Goal: Information Seeking & Learning: Compare options

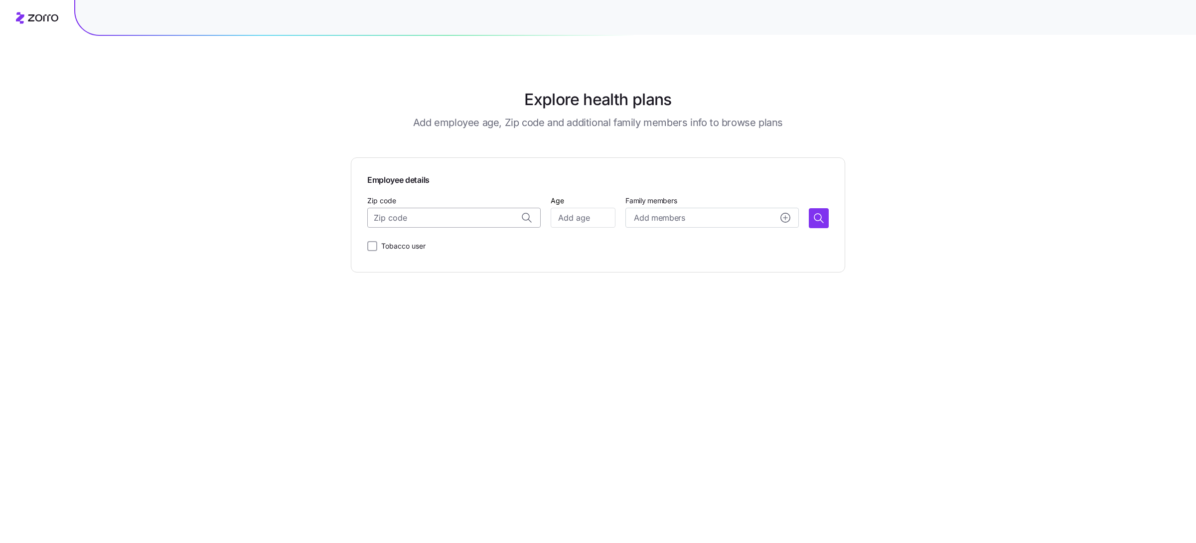
click at [436, 226] on input "Zip code" at bounding box center [453, 218] width 173 height 20
type input "31210"
click at [427, 349] on main "Explore health plans Add employee age, Zip code and additional family members i…" at bounding box center [598, 271] width 494 height 543
click at [418, 216] on input "Zip code" at bounding box center [453, 218] width 173 height 20
click at [447, 243] on span "31210, [GEOGRAPHIC_DATA], [GEOGRAPHIC_DATA]" at bounding box center [464, 244] width 140 height 12
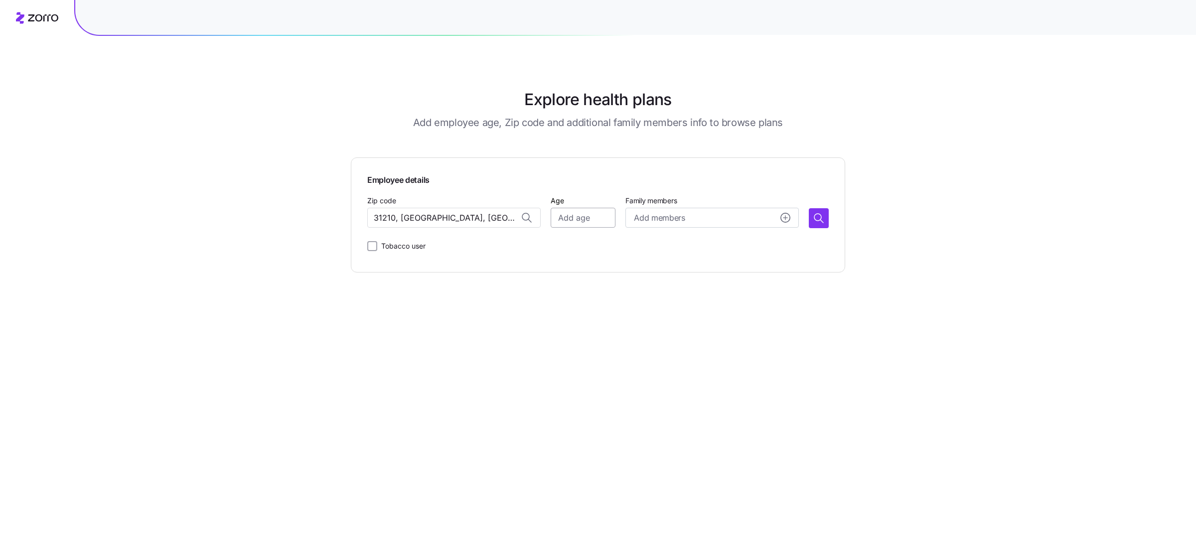
type input "31210, [GEOGRAPHIC_DATA], [GEOGRAPHIC_DATA]"
click at [565, 219] on input "Age" at bounding box center [583, 218] width 65 height 20
type input "30"
click at [817, 221] on icon "button" at bounding box center [819, 218] width 12 height 12
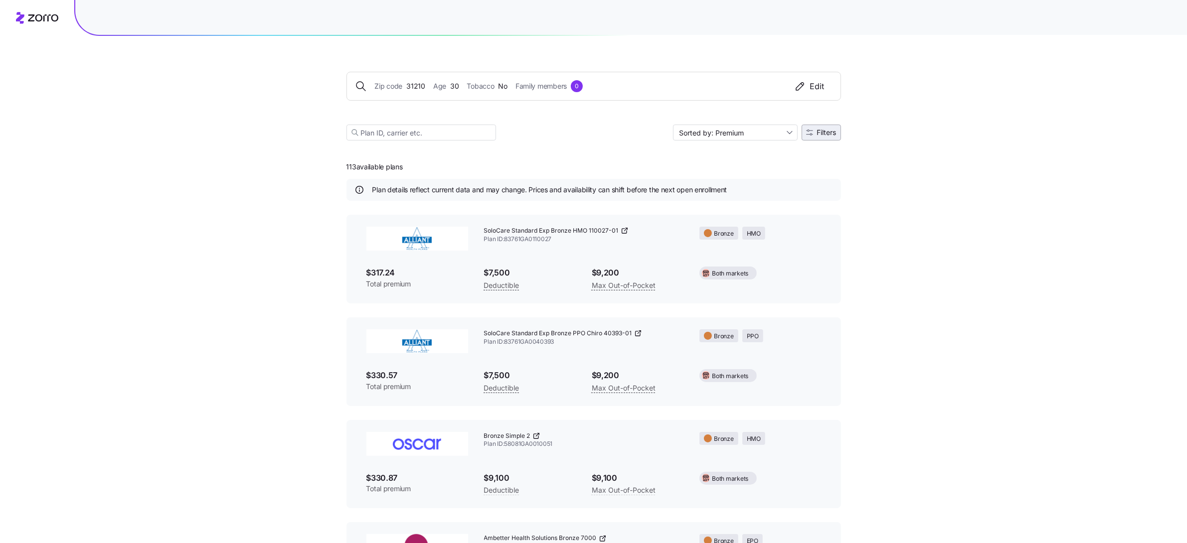
click at [825, 134] on span "Filters" at bounding box center [826, 132] width 19 height 7
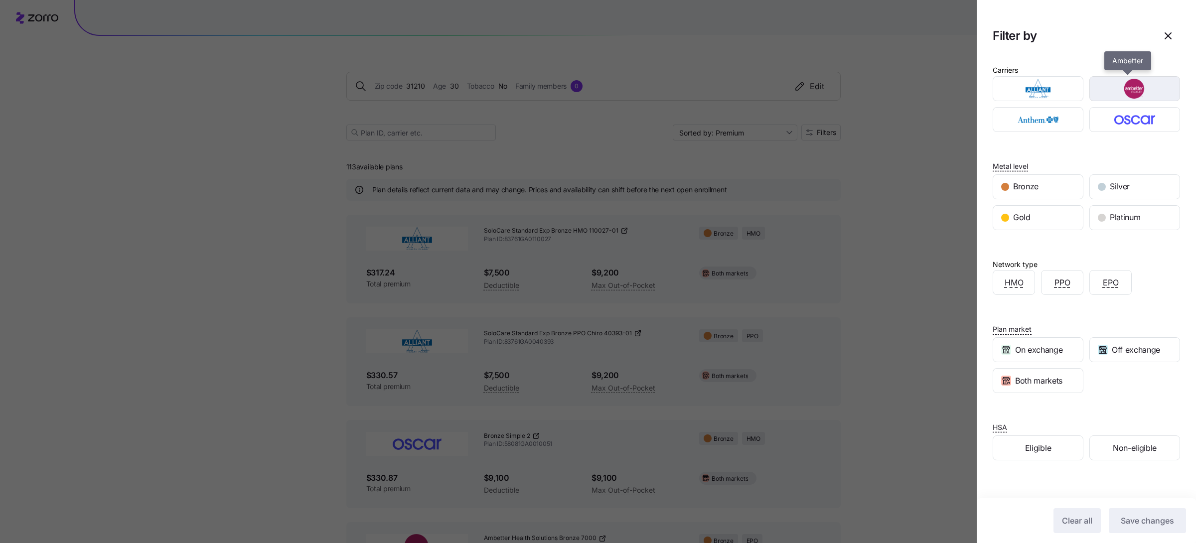
click at [1145, 82] on img "button" at bounding box center [1135, 89] width 73 height 20
click at [1126, 523] on span "Save changes" at bounding box center [1147, 521] width 53 height 12
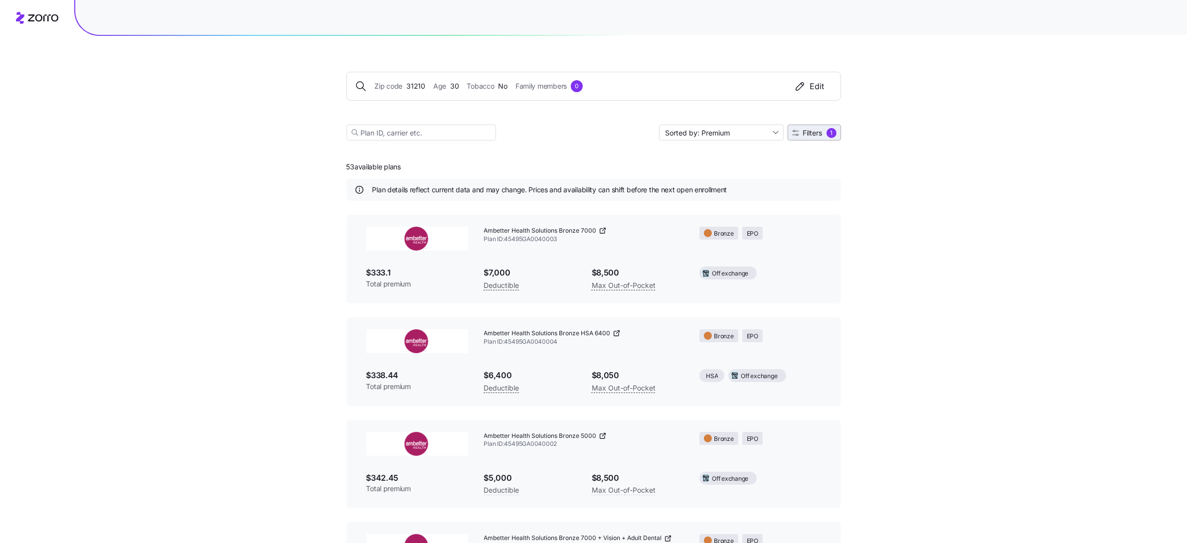
click at [824, 132] on span "Filters 1" at bounding box center [814, 133] width 44 height 10
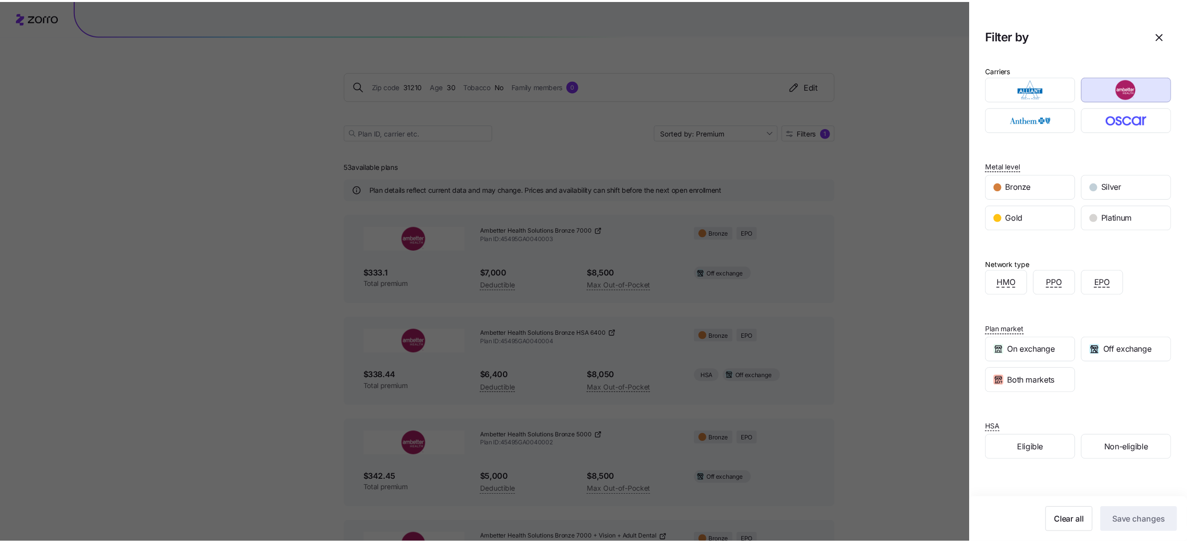
scroll to position [23, 0]
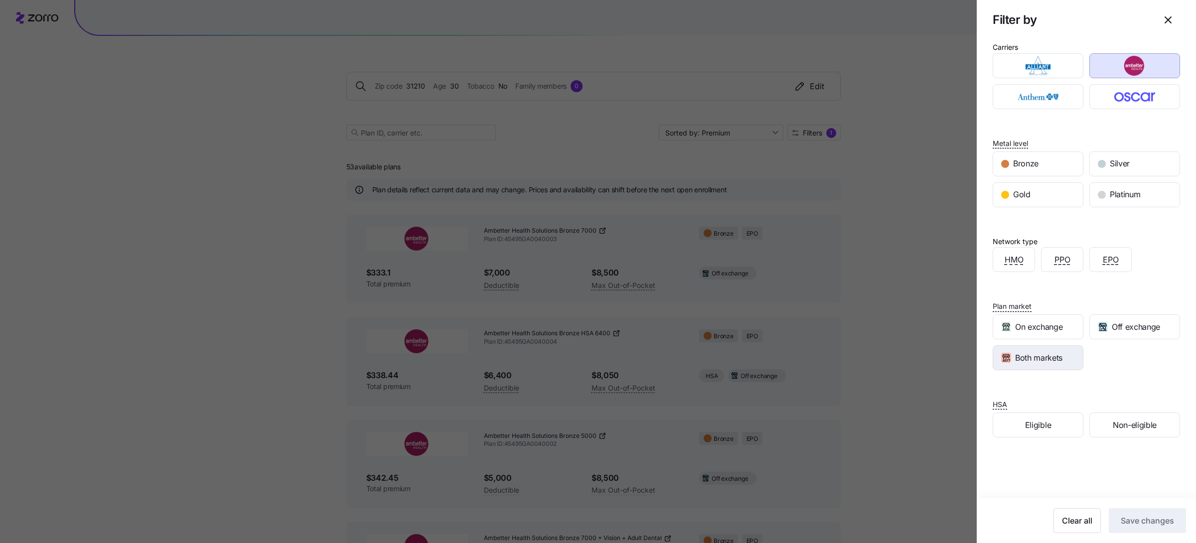
click at [1043, 352] on span "Both markets" at bounding box center [1038, 358] width 47 height 12
click at [1143, 518] on span "Save changes" at bounding box center [1147, 521] width 53 height 12
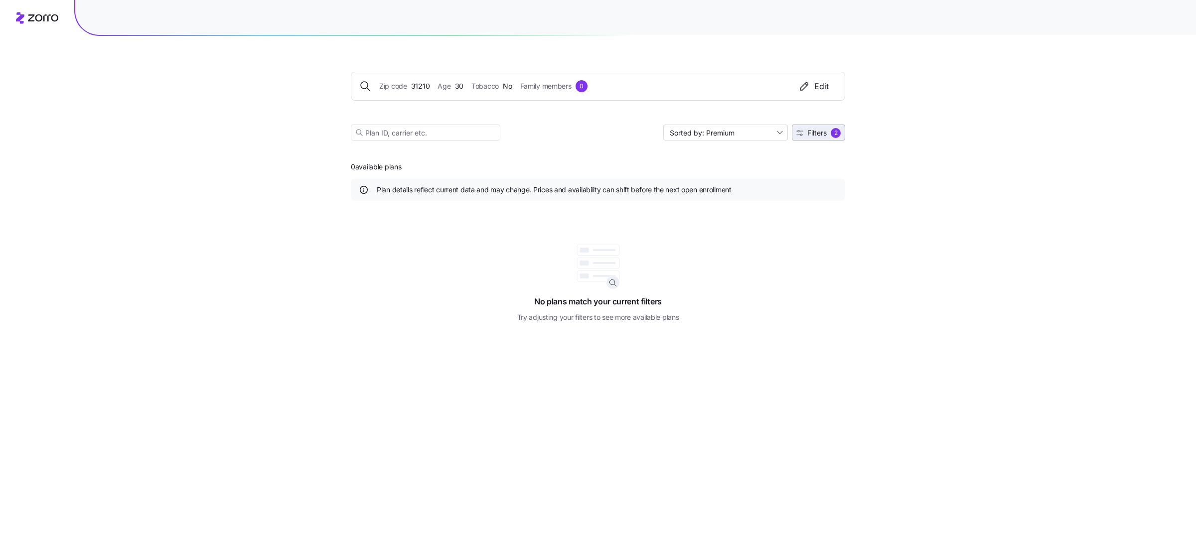
click at [825, 130] on span "Filters" at bounding box center [816, 133] width 19 height 7
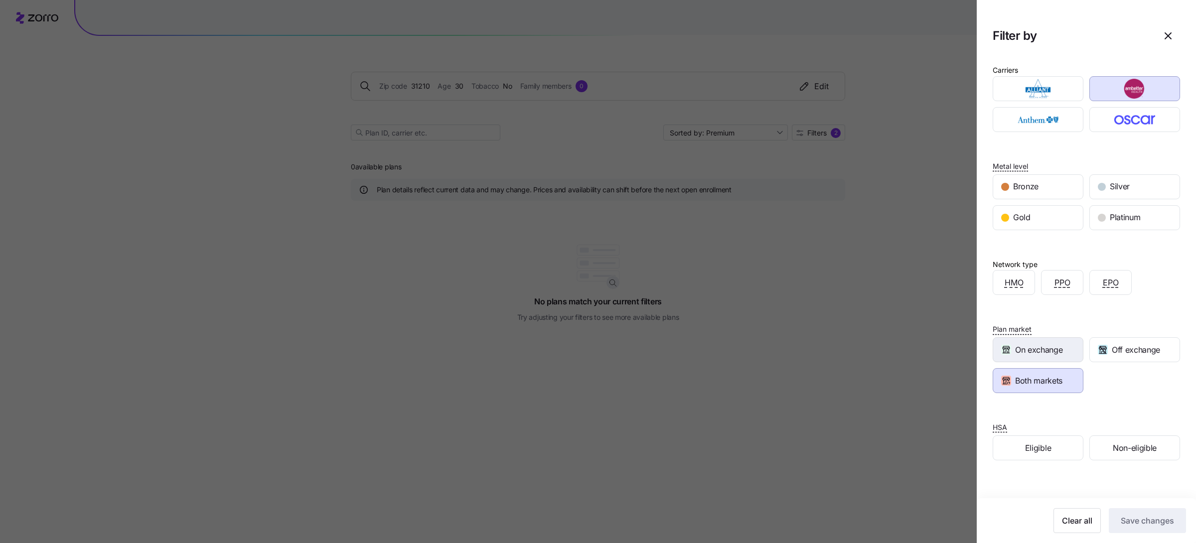
click at [1041, 351] on span "On exchange" at bounding box center [1038, 350] width 47 height 12
click at [1064, 386] on div "Both markets" at bounding box center [1038, 381] width 90 height 24
click at [1133, 519] on span "Save changes" at bounding box center [1147, 521] width 53 height 12
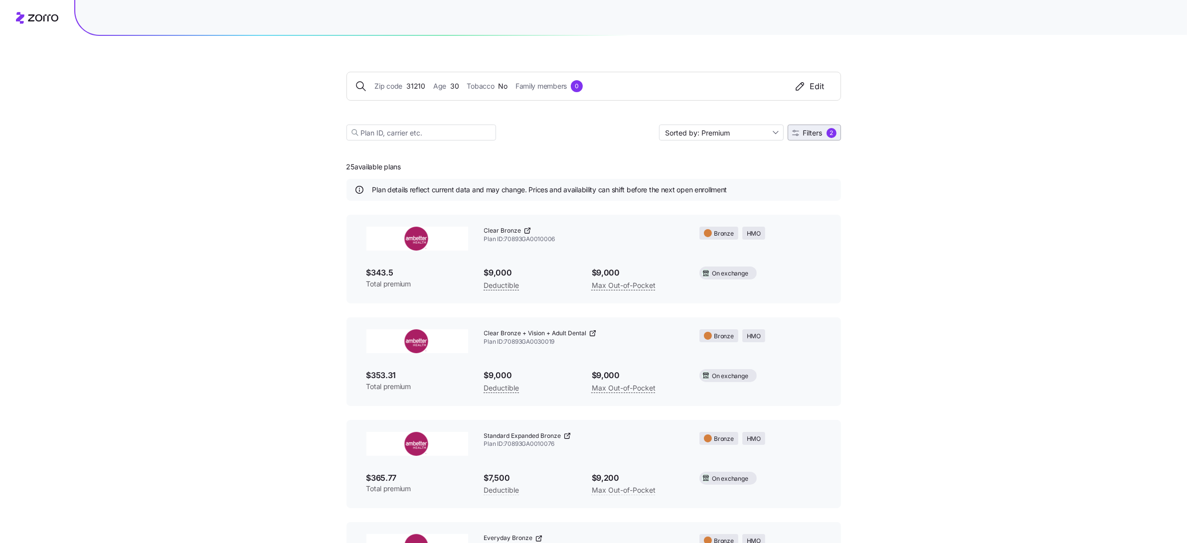
click at [817, 133] on span "Filters" at bounding box center [812, 133] width 19 height 7
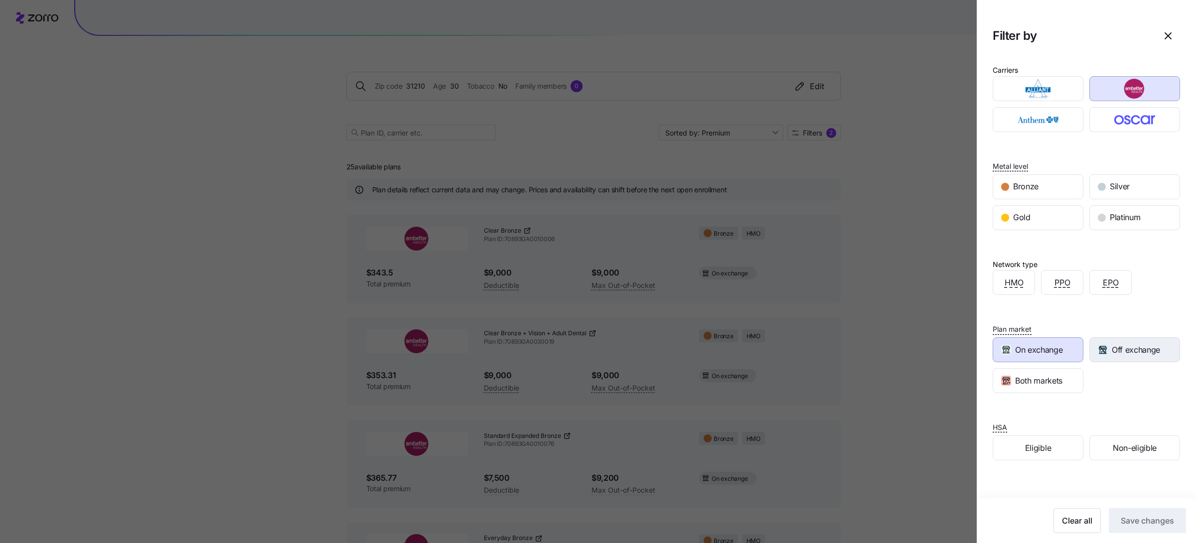
click at [1144, 357] on div "Off exchange" at bounding box center [1135, 350] width 90 height 24
click at [1034, 347] on span "On exchange" at bounding box center [1038, 350] width 47 height 12
click at [1138, 512] on button "Save changes" at bounding box center [1147, 520] width 77 height 25
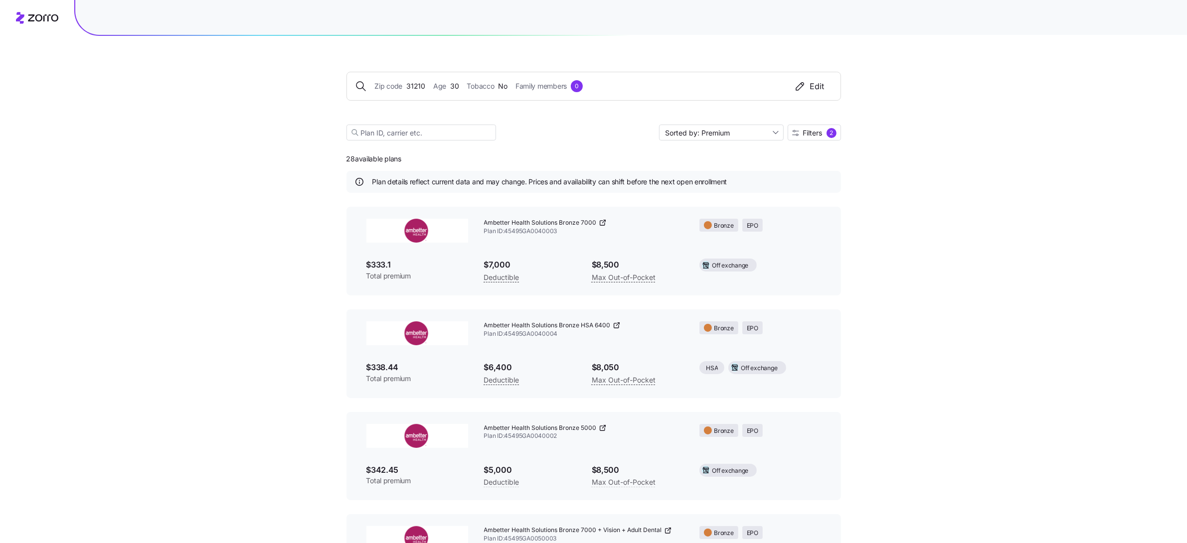
scroll to position [11, 0]
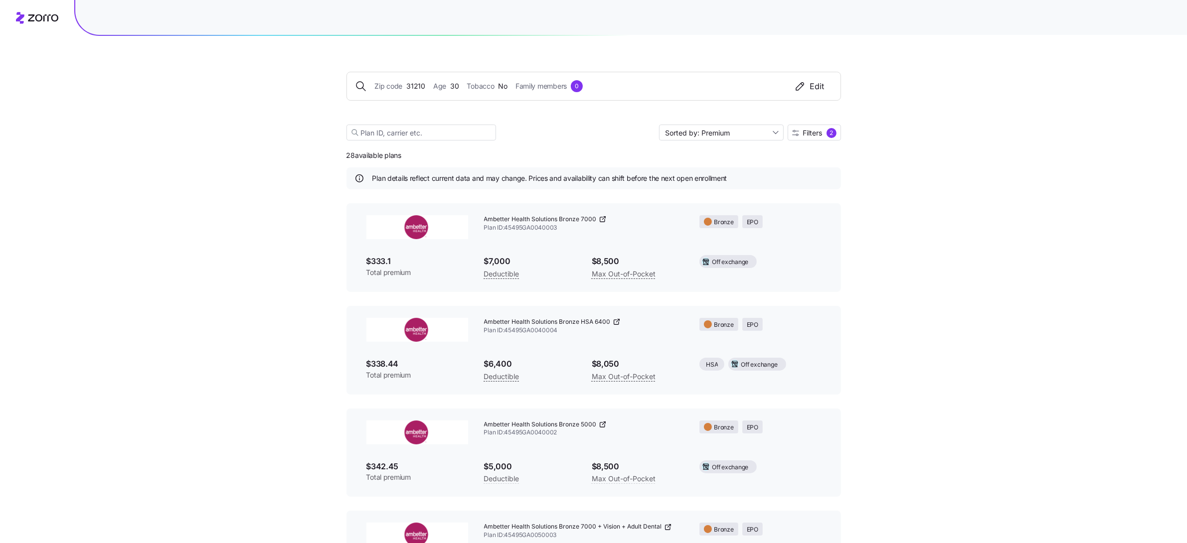
click at [548, 336] on div "Ambetter Health Solutions Bronze HSA 6400 Plan ID: 45495GA0040004" at bounding box center [584, 326] width 216 height 33
click at [814, 130] on span "Filters" at bounding box center [812, 133] width 19 height 7
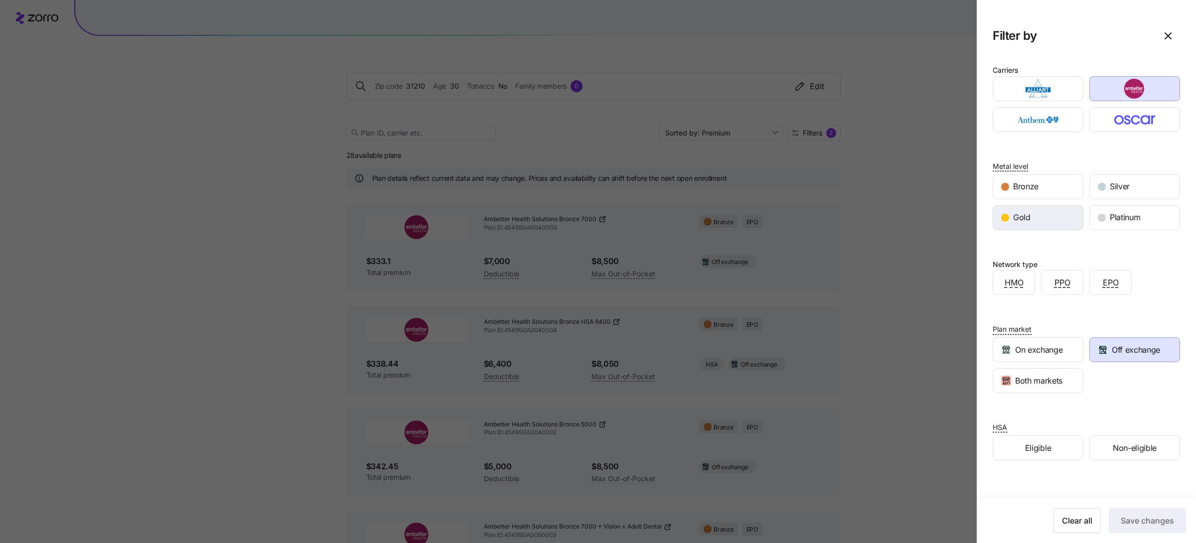
click at [1026, 218] on span "Gold" at bounding box center [1021, 217] width 17 height 12
click at [1121, 526] on span "Save changes" at bounding box center [1147, 521] width 53 height 12
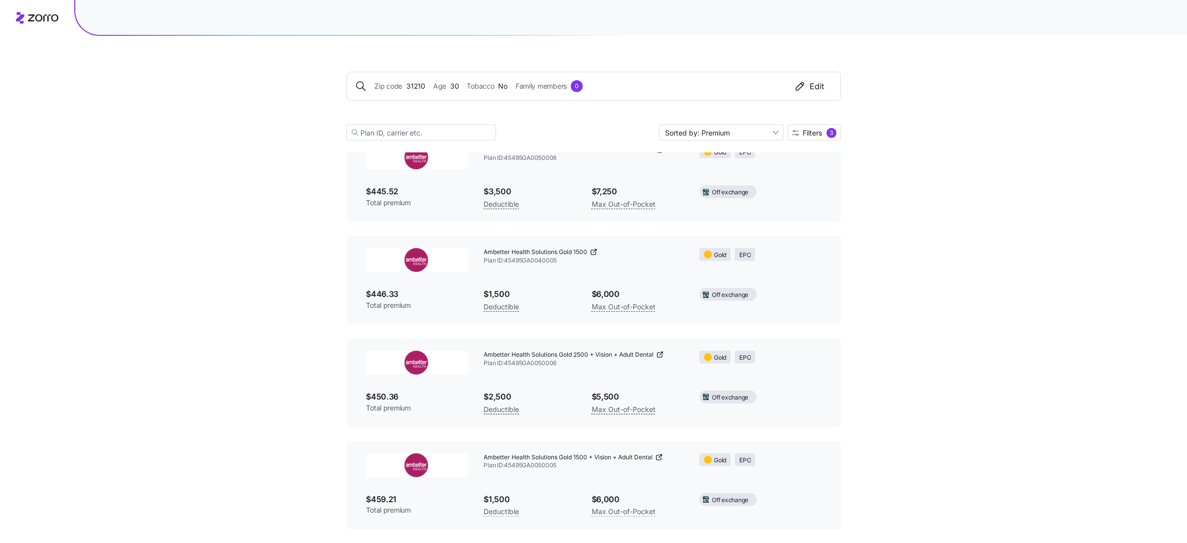
scroll to position [492, 0]
drag, startPoint x: 575, startPoint y: 457, endPoint x: 608, endPoint y: 458, distance: 33.4
click at [608, 458] on span "Ambetter Health Solutions Gold 1500 + Vision + Adult Dental" at bounding box center [568, 457] width 169 height 8
click at [513, 468] on span "Plan ID: 45495GA0050005" at bounding box center [584, 465] width 200 height 8
click at [660, 454] on icon at bounding box center [659, 457] width 8 height 8
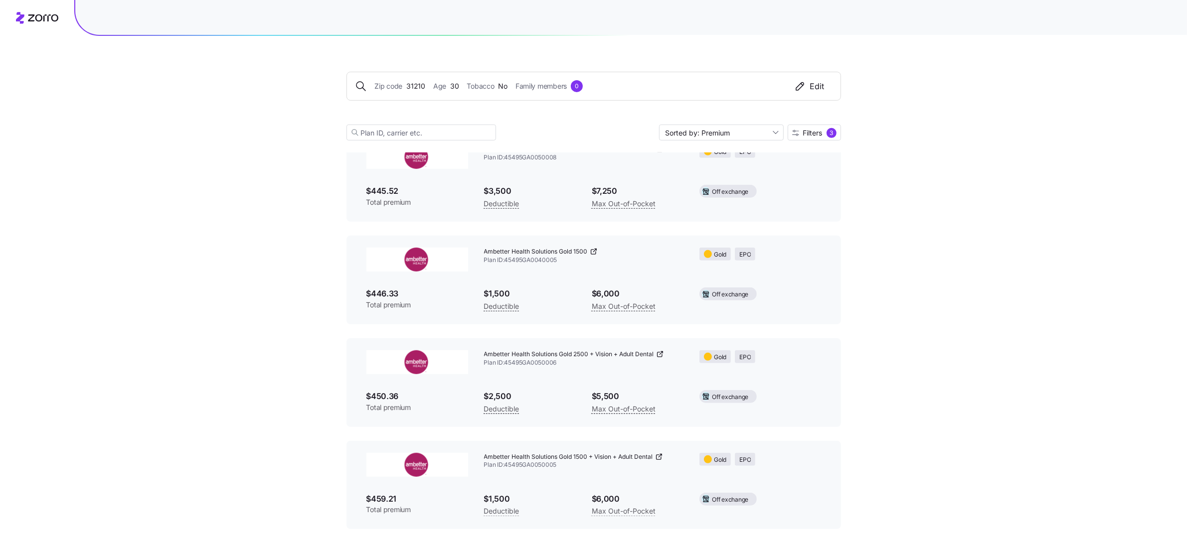
click at [548, 485] on div "$1,500 Deductible" at bounding box center [530, 505] width 108 height 41
drag, startPoint x: 543, startPoint y: 457, endPoint x: 600, endPoint y: 464, distance: 56.7
click at [600, 464] on div "Ambetter Health Solutions Gold 1500 + Vision + Adult Dental Plan ID: 45495GA005…" at bounding box center [584, 461] width 200 height 17
click at [568, 457] on span "Ambetter Health Solutions Gold 1500 + Vision + Adult Dental" at bounding box center [568, 457] width 169 height 8
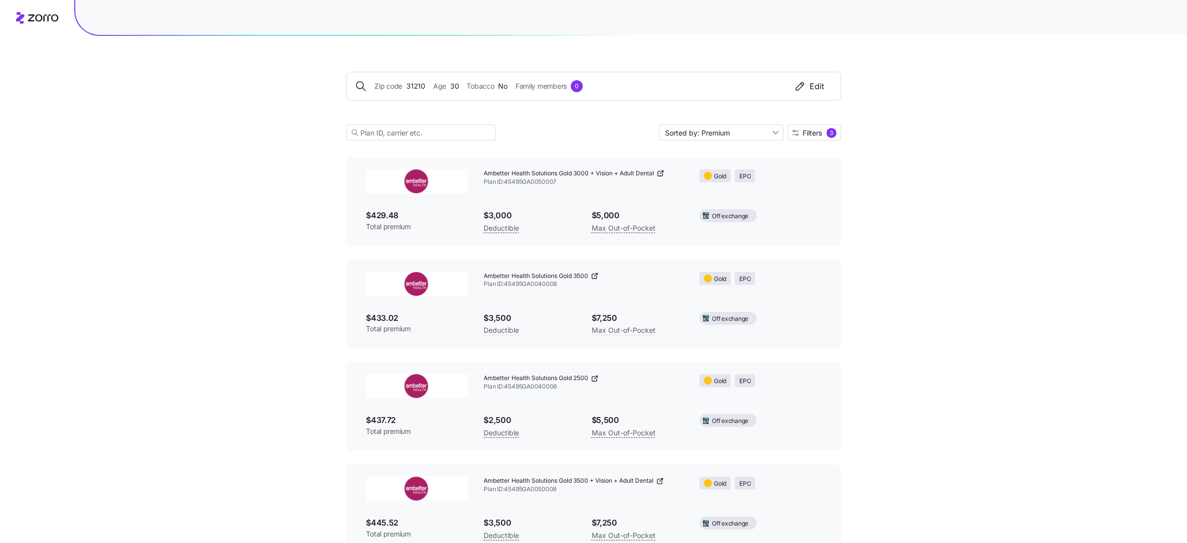
scroll to position [0, 0]
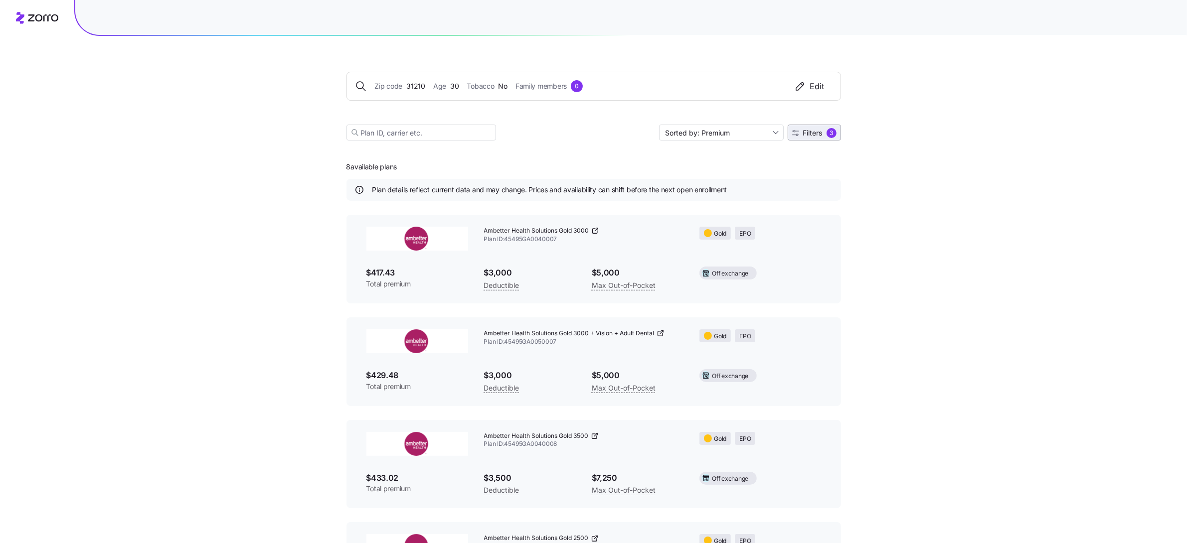
click at [823, 127] on button "Filters 3" at bounding box center [814, 133] width 53 height 16
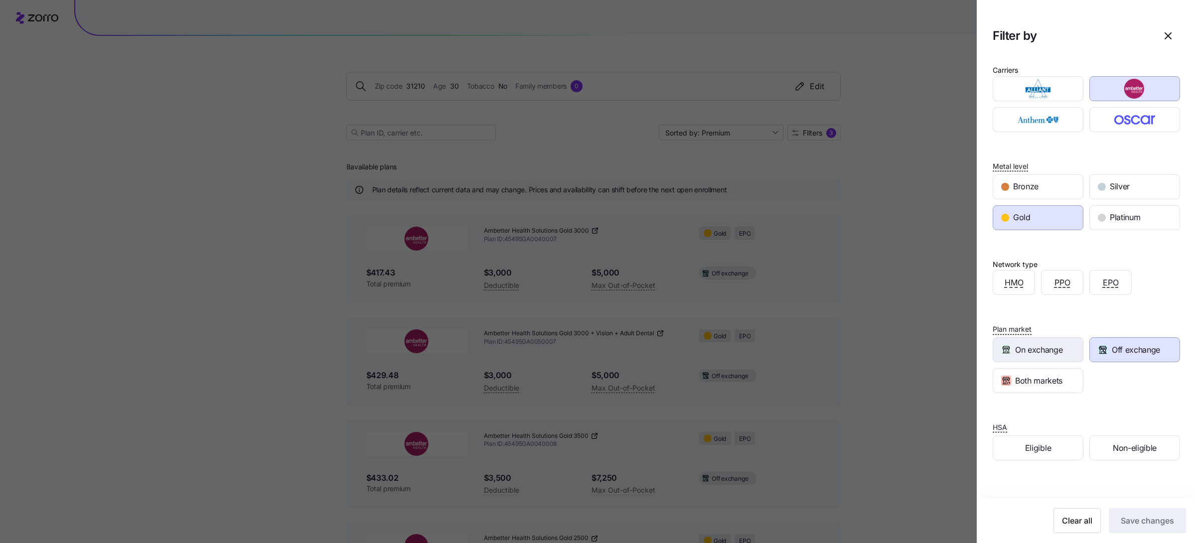
click at [1046, 344] on span "On exchange" at bounding box center [1038, 350] width 47 height 12
click at [1127, 356] on div "Off exchange" at bounding box center [1135, 350] width 90 height 24
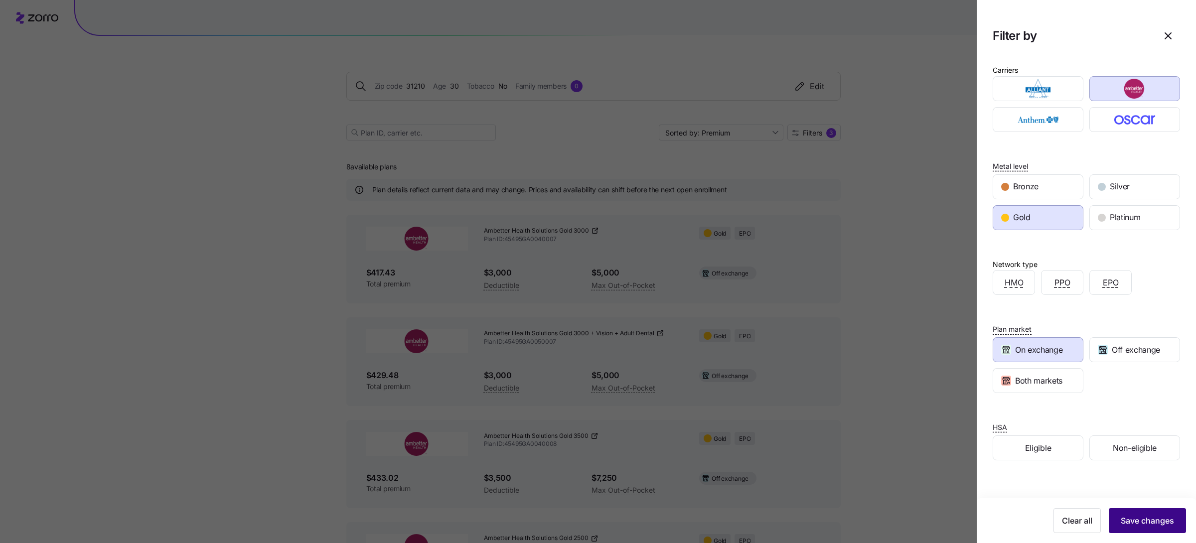
click at [1124, 526] on span "Save changes" at bounding box center [1147, 521] width 53 height 12
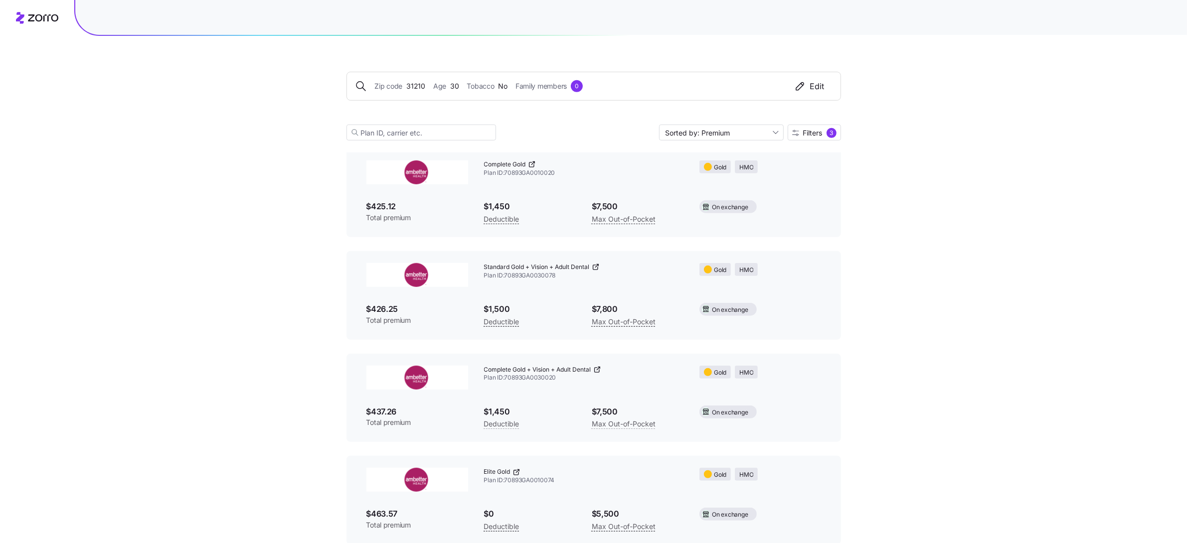
scroll to position [698, 0]
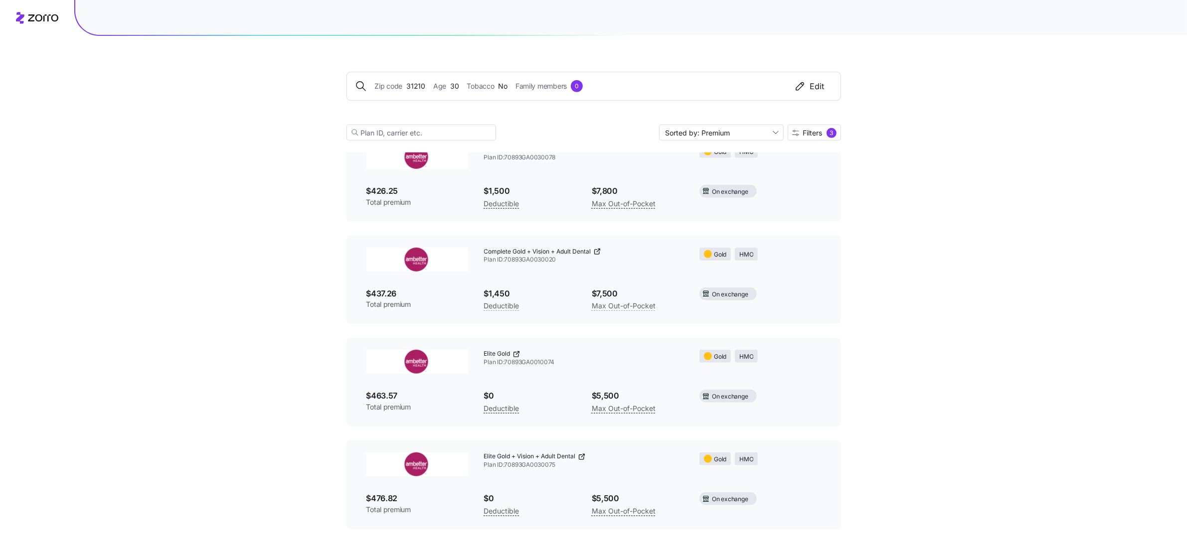
click at [451, 418] on div "$463.57 Total premium" at bounding box center [417, 401] width 118 height 38
click at [516, 353] on icon at bounding box center [516, 354] width 8 height 8
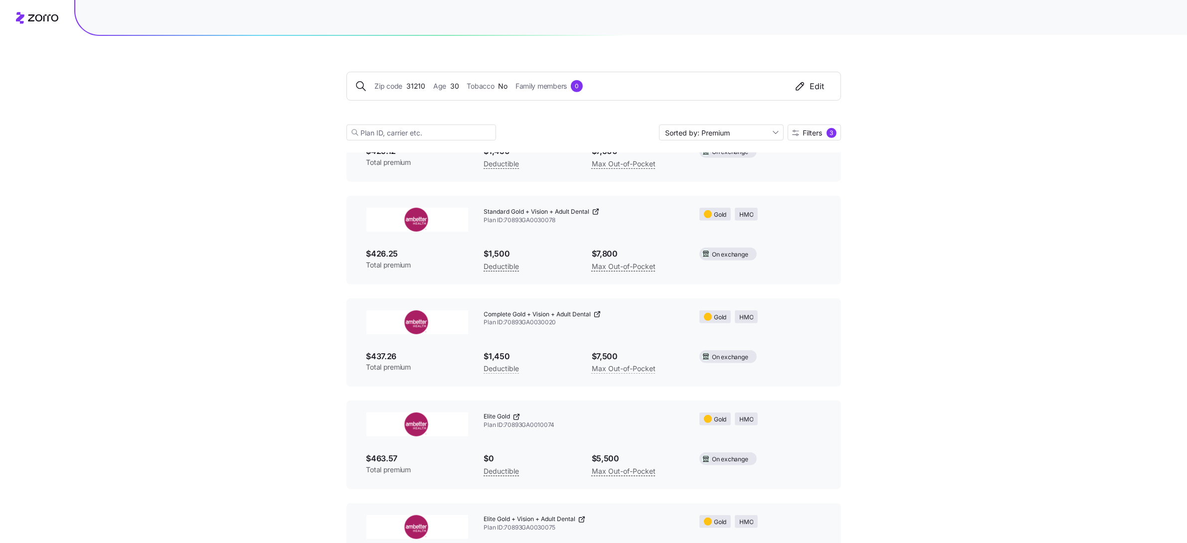
scroll to position [614, 0]
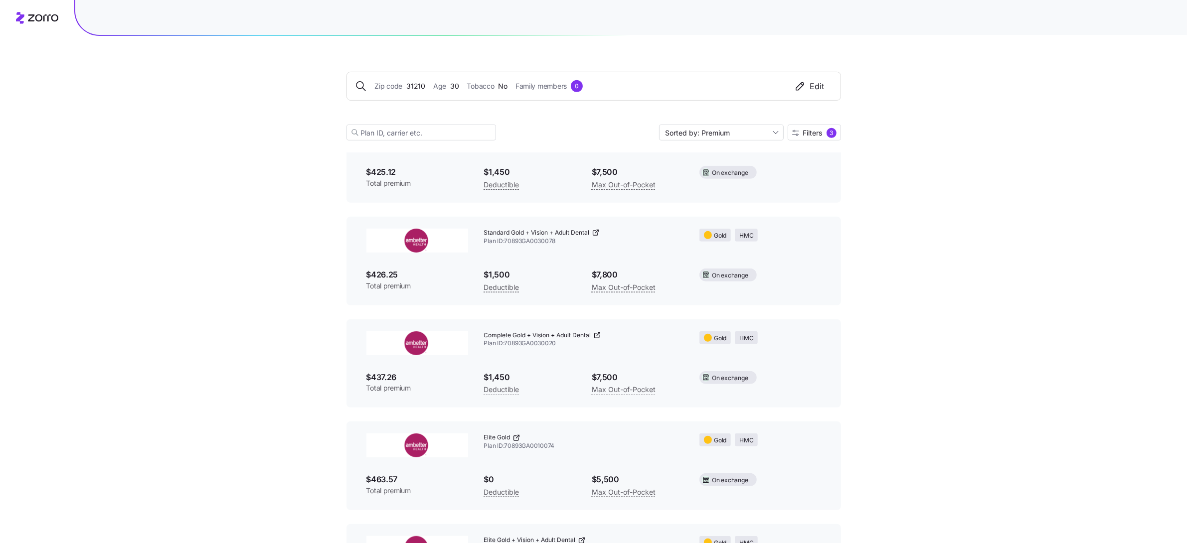
click at [598, 335] on icon at bounding box center [598, 334] width 3 height 3
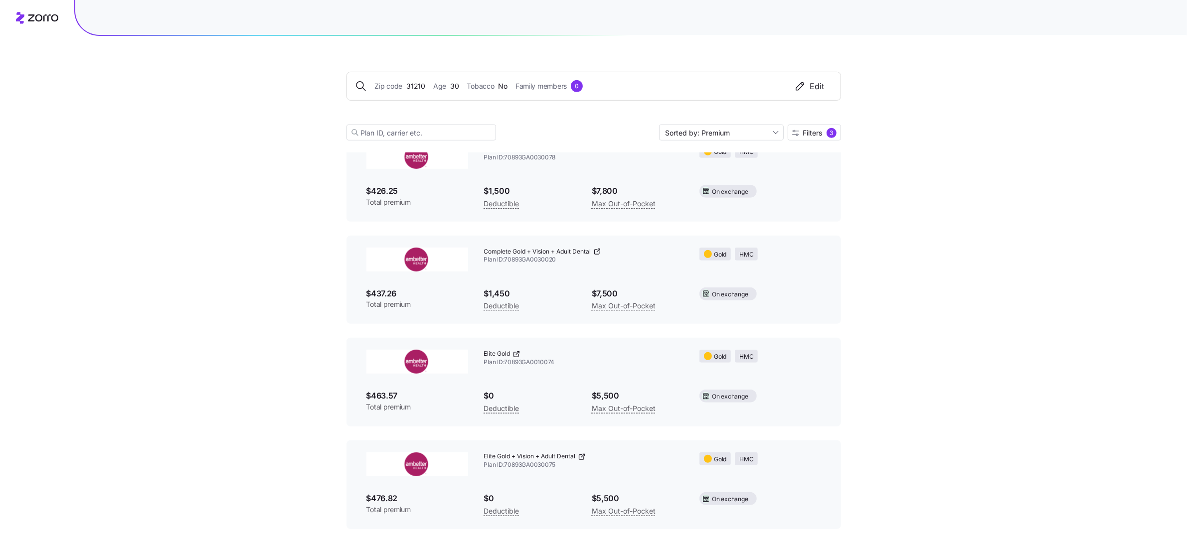
click at [519, 466] on span "Plan ID: 70893GA0030075" at bounding box center [584, 465] width 200 height 8
copy span "70893GA0030075"
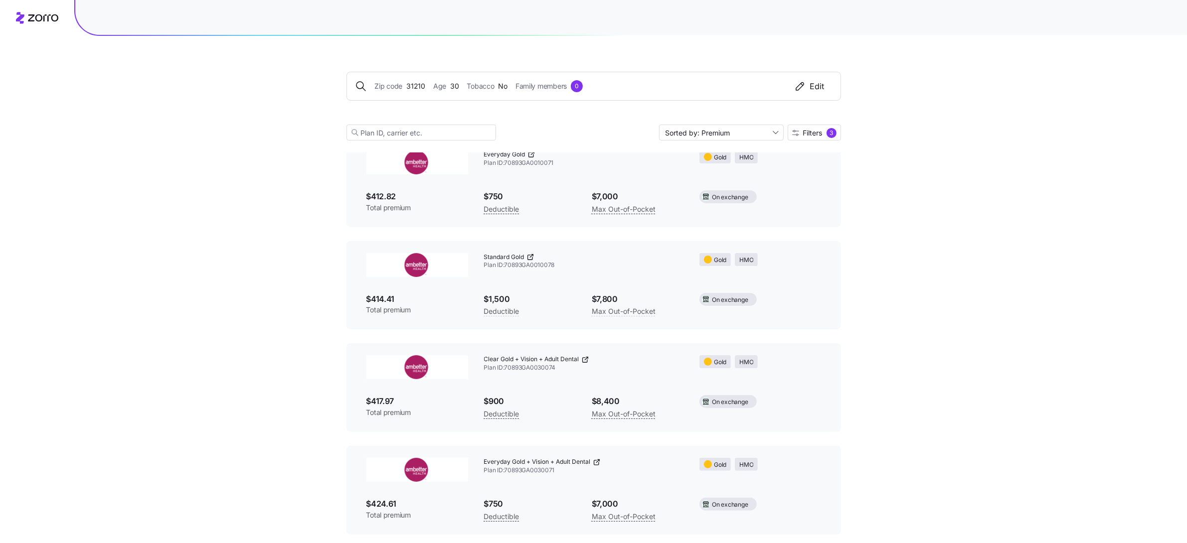
scroll to position [0, 0]
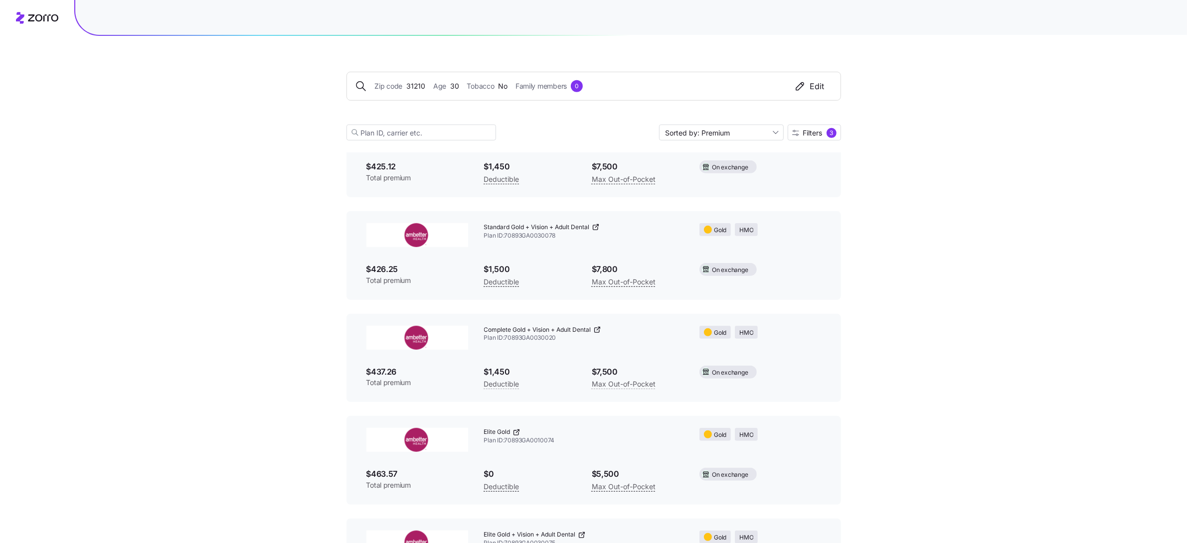
scroll to position [698, 0]
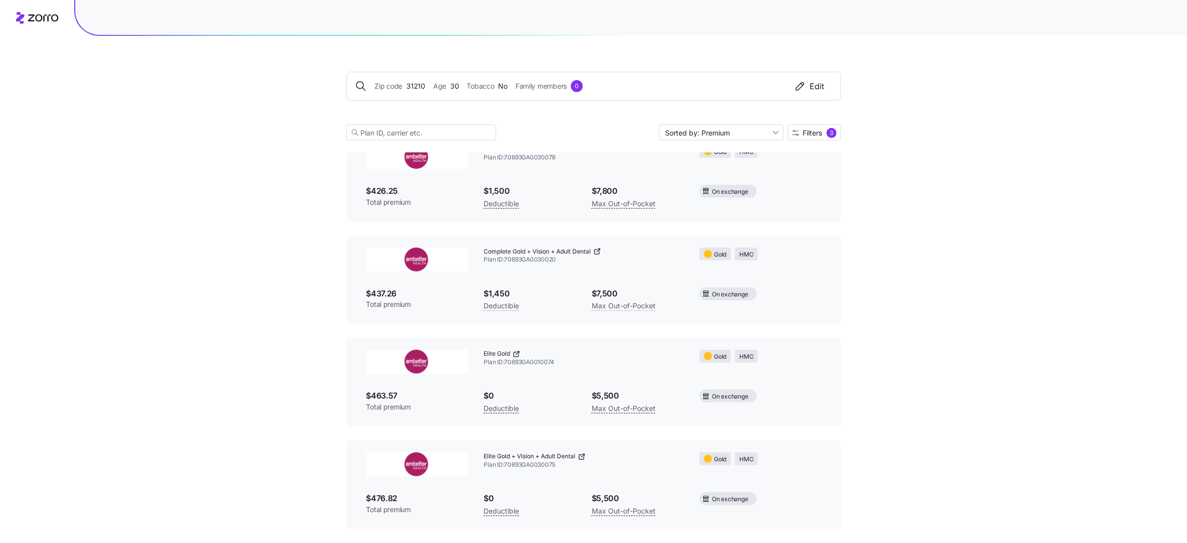
click at [586, 457] on icon at bounding box center [582, 457] width 8 height 8
click at [519, 465] on span "Plan ID: 70893GA0030075" at bounding box center [584, 465] width 200 height 8
copy span "70893GA0030075"
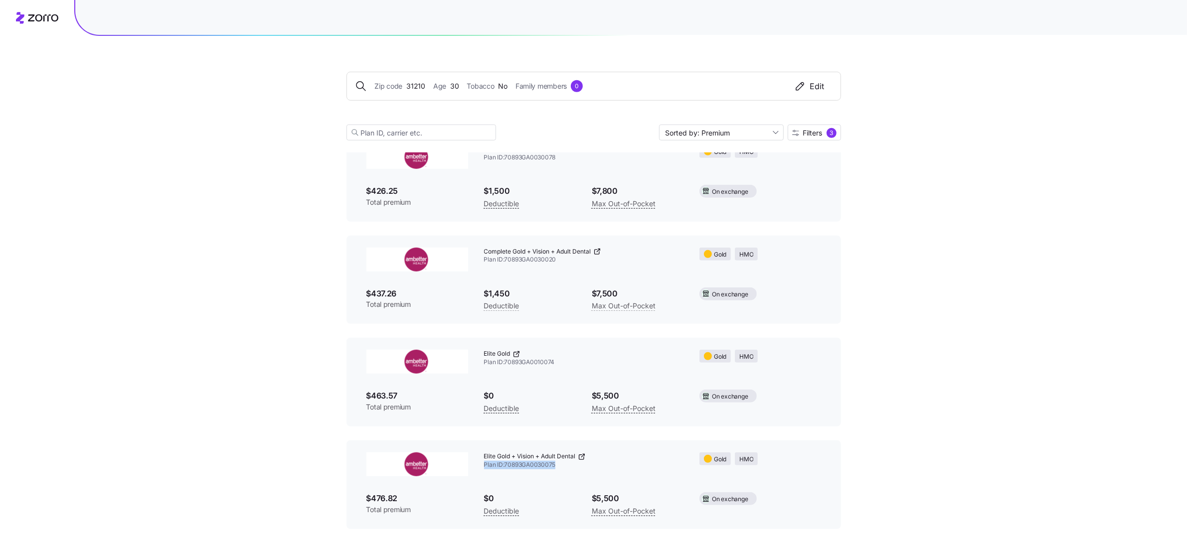
click at [641, 466] on span "Plan ID: 70893GA0030075" at bounding box center [584, 465] width 200 height 8
click at [581, 458] on icon at bounding box center [582, 457] width 8 height 8
click at [598, 252] on icon at bounding box center [598, 250] width 3 height 3
click at [541, 263] on span "Plan ID: 70893GA0030020" at bounding box center [584, 260] width 200 height 8
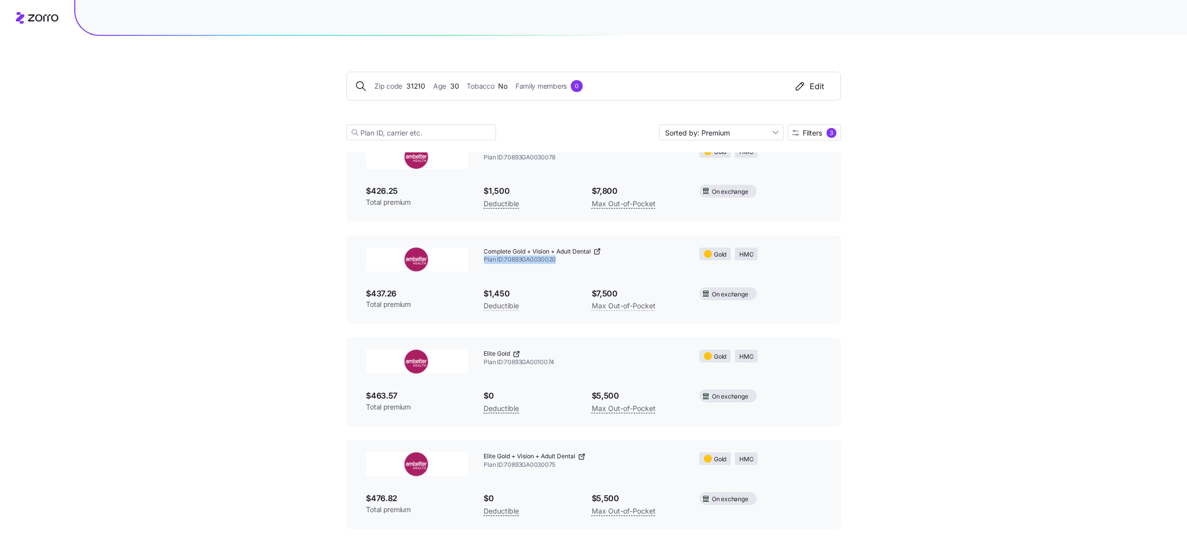
click at [541, 263] on span "Plan ID: 70893GA0030020" at bounding box center [584, 260] width 200 height 8
copy span "70893GA0030020"
